Goal: Task Accomplishment & Management: Manage account settings

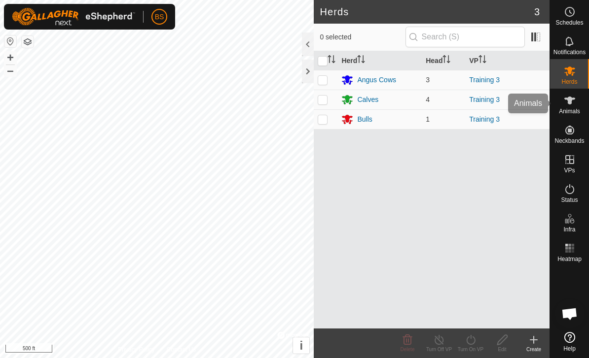
click at [571, 106] on icon at bounding box center [570, 101] width 12 height 12
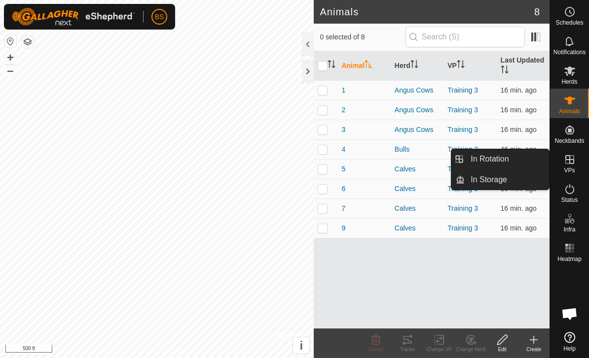
click at [506, 154] on span "In Rotation" at bounding box center [489, 159] width 38 height 12
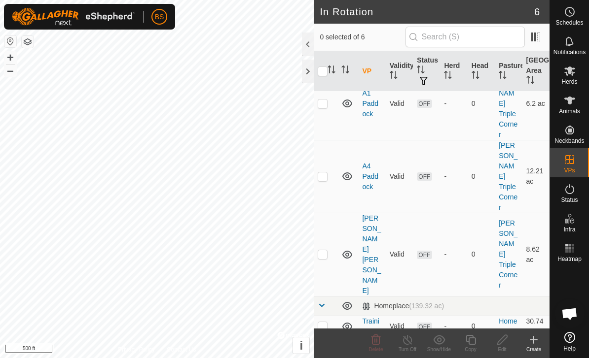
scroll to position [43, 0]
click at [324, 345] on p-checkbox at bounding box center [323, 349] width 10 height 8
checkbox input "true"
click at [323, 323] on p-checkbox at bounding box center [323, 327] width 10 height 8
checkbox input "true"
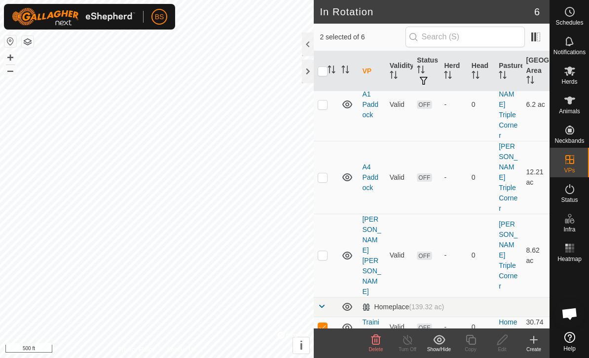
click at [325, 345] on p-checkbox at bounding box center [323, 349] width 10 height 8
checkbox input "false"
click at [327, 317] on td at bounding box center [326, 327] width 24 height 21
checkbox input "false"
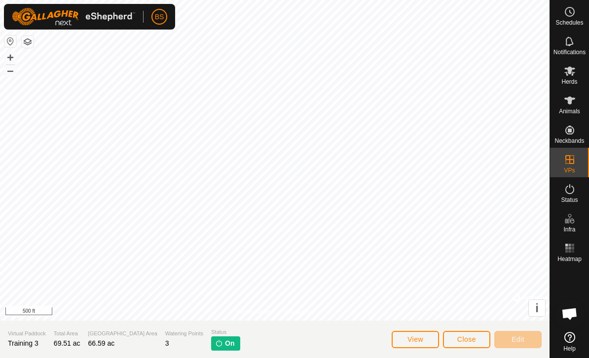
click at [225, 344] on span "On" at bounding box center [229, 344] width 9 height 10
click at [215, 346] on img at bounding box center [219, 344] width 8 height 8
click at [469, 337] on span "Close" at bounding box center [466, 340] width 19 height 8
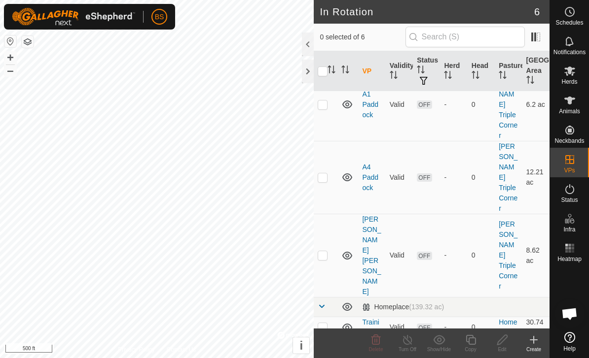
scroll to position [43, 0]
click at [367, 340] on link "Training 2" at bounding box center [370, 349] width 17 height 18
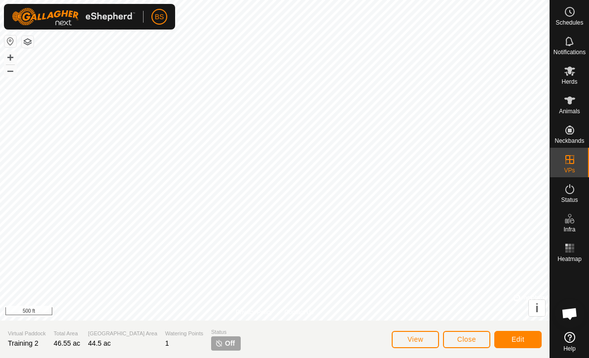
click at [472, 338] on span "Close" at bounding box center [466, 340] width 19 height 8
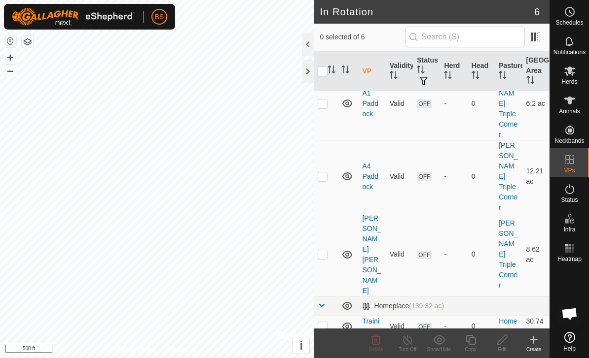
scroll to position [43, 0]
click at [321, 338] on td at bounding box center [326, 348] width 24 height 21
click at [324, 345] on p-checkbox at bounding box center [323, 349] width 10 height 8
checkbox input "false"
click at [321, 323] on p-checkbox at bounding box center [323, 327] width 10 height 8
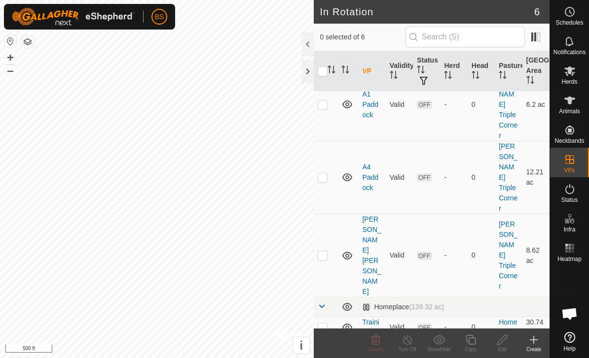
checkbox input "true"
click at [568, 191] on icon at bounding box center [570, 189] width 12 height 12
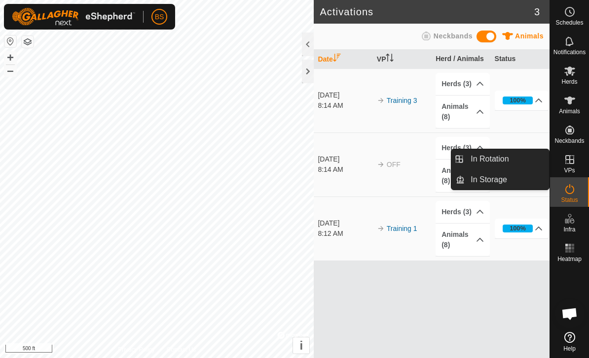
click at [511, 161] on link "In Rotation" at bounding box center [506, 159] width 84 height 20
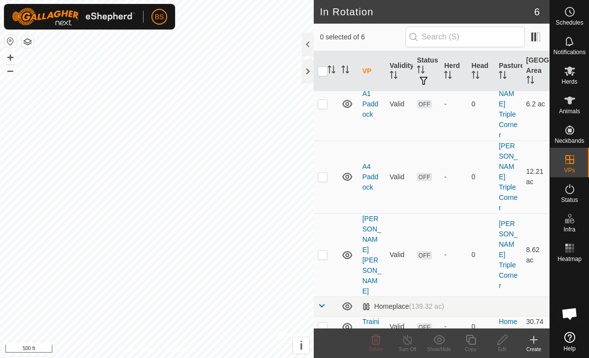
scroll to position [43, 0]
click at [312, 41] on div at bounding box center [308, 45] width 12 height 24
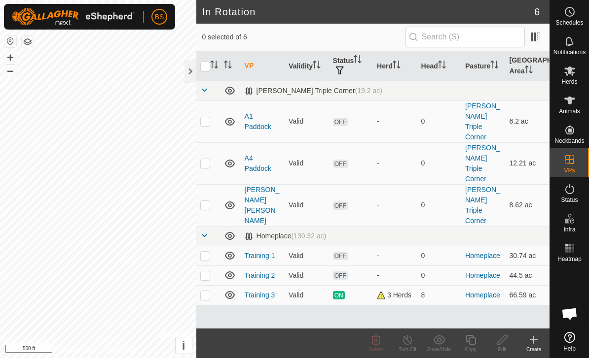
scroll to position [0, 0]
click at [391, 290] on div "3 Herds" at bounding box center [395, 295] width 36 height 10
click at [339, 291] on span "ON" at bounding box center [339, 295] width 12 height 8
click at [346, 285] on td "ON" at bounding box center [351, 295] width 44 height 20
click at [260, 291] on link "Training 3" at bounding box center [260, 295] width 31 height 8
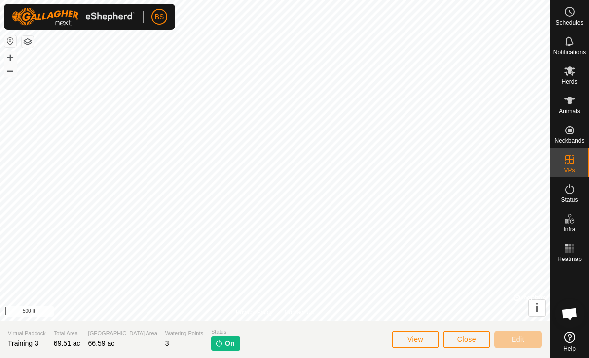
click at [215, 344] on img at bounding box center [219, 344] width 8 height 8
click at [215, 340] on img at bounding box center [219, 344] width 8 height 8
click at [471, 339] on span "Close" at bounding box center [466, 340] width 19 height 8
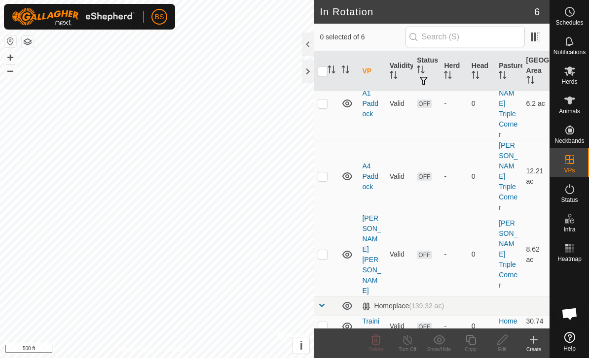
scroll to position [43, 0]
